Goal: Transaction & Acquisition: Purchase product/service

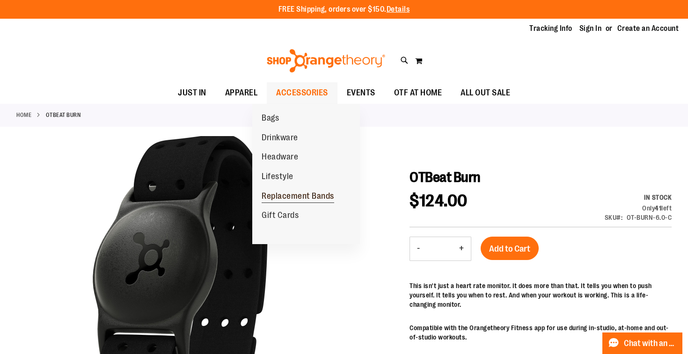
click at [296, 198] on span "Replacement Bands" at bounding box center [298, 197] width 73 height 12
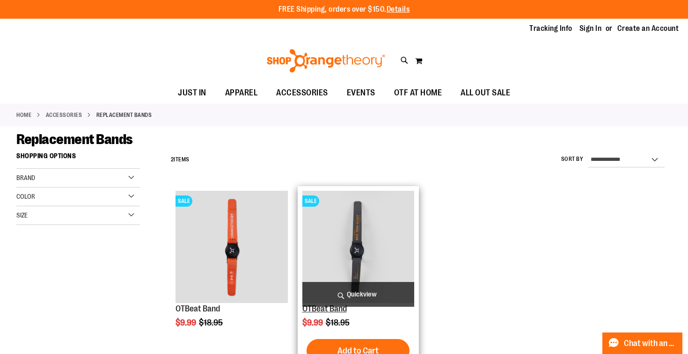
click at [347, 307] on link "OTBeat Band" at bounding box center [324, 308] width 44 height 9
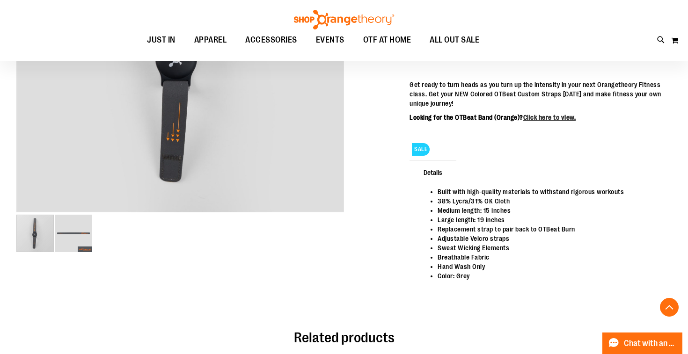
scroll to position [263, 0]
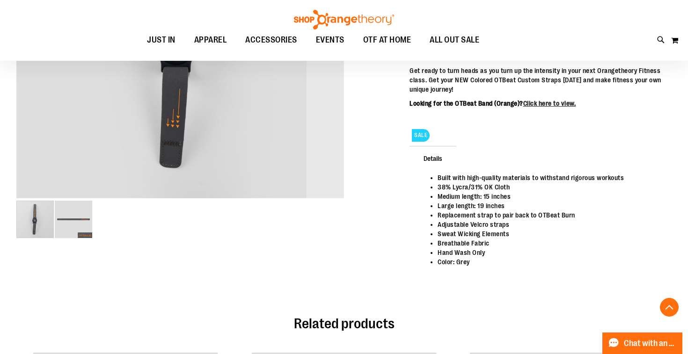
click at [74, 218] on img "image 2 of 2" at bounding box center [73, 219] width 37 height 37
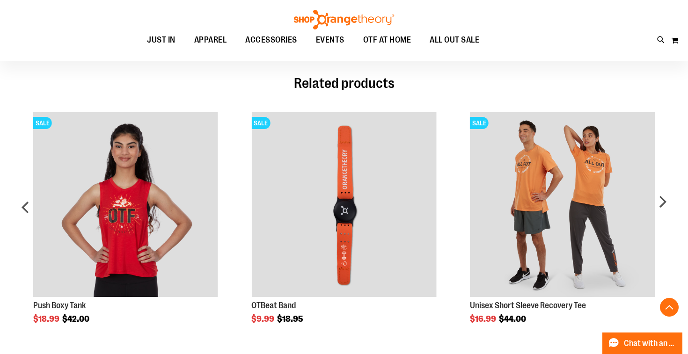
scroll to position [519, 0]
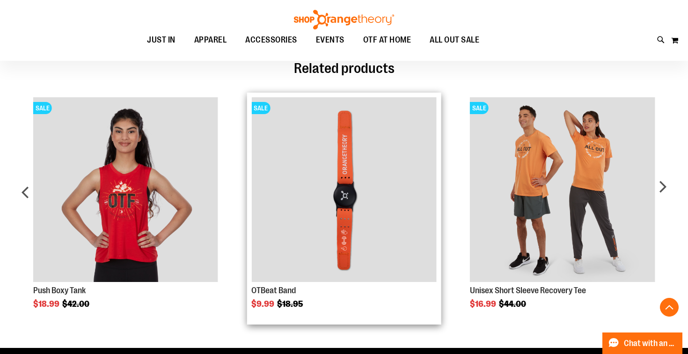
click at [350, 253] on img "Product Page Link" at bounding box center [343, 189] width 185 height 185
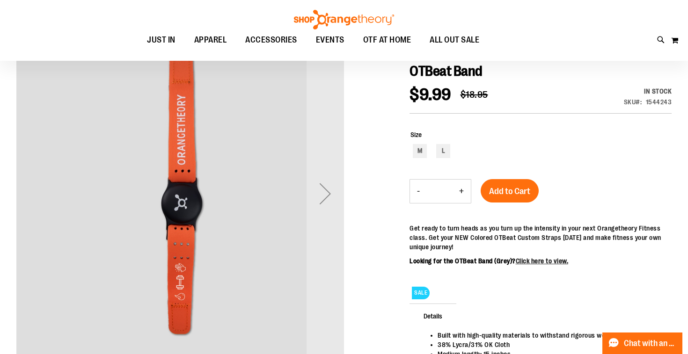
scroll to position [108, 0]
